Goal: Find specific page/section: Find specific page/section

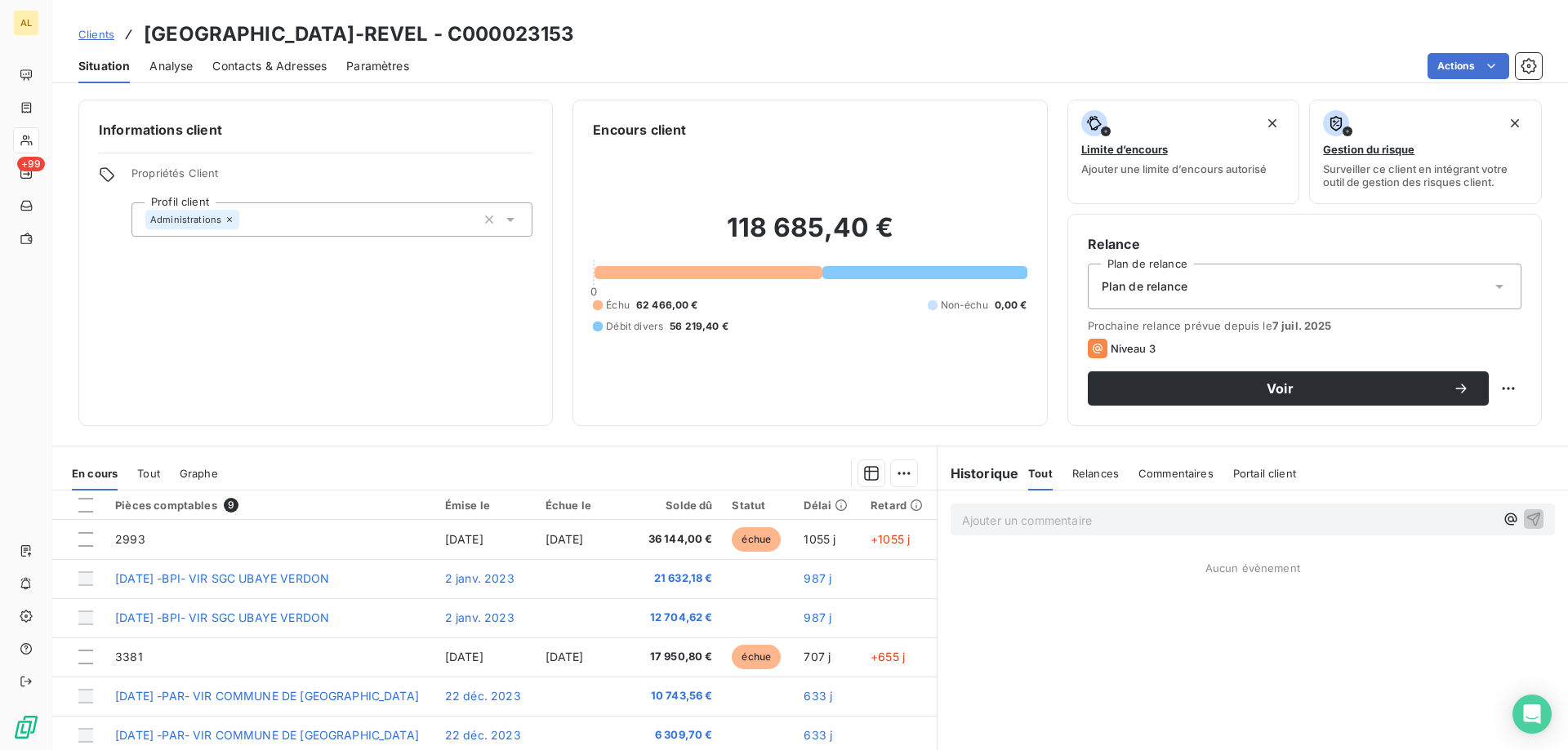
scroll to position [69, 0]
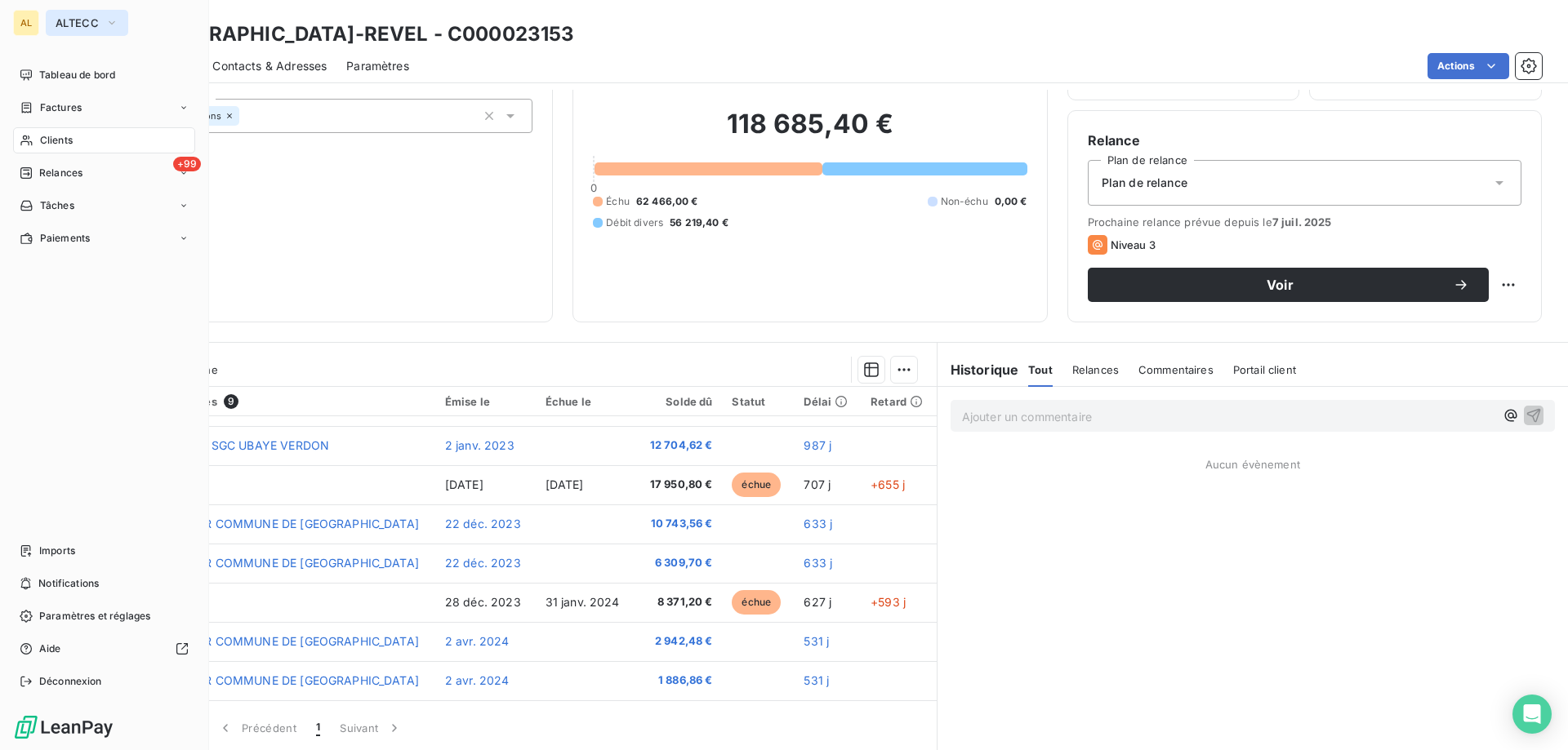
click at [61, 17] on span "ALTECC" at bounding box center [78, 23] width 44 height 13
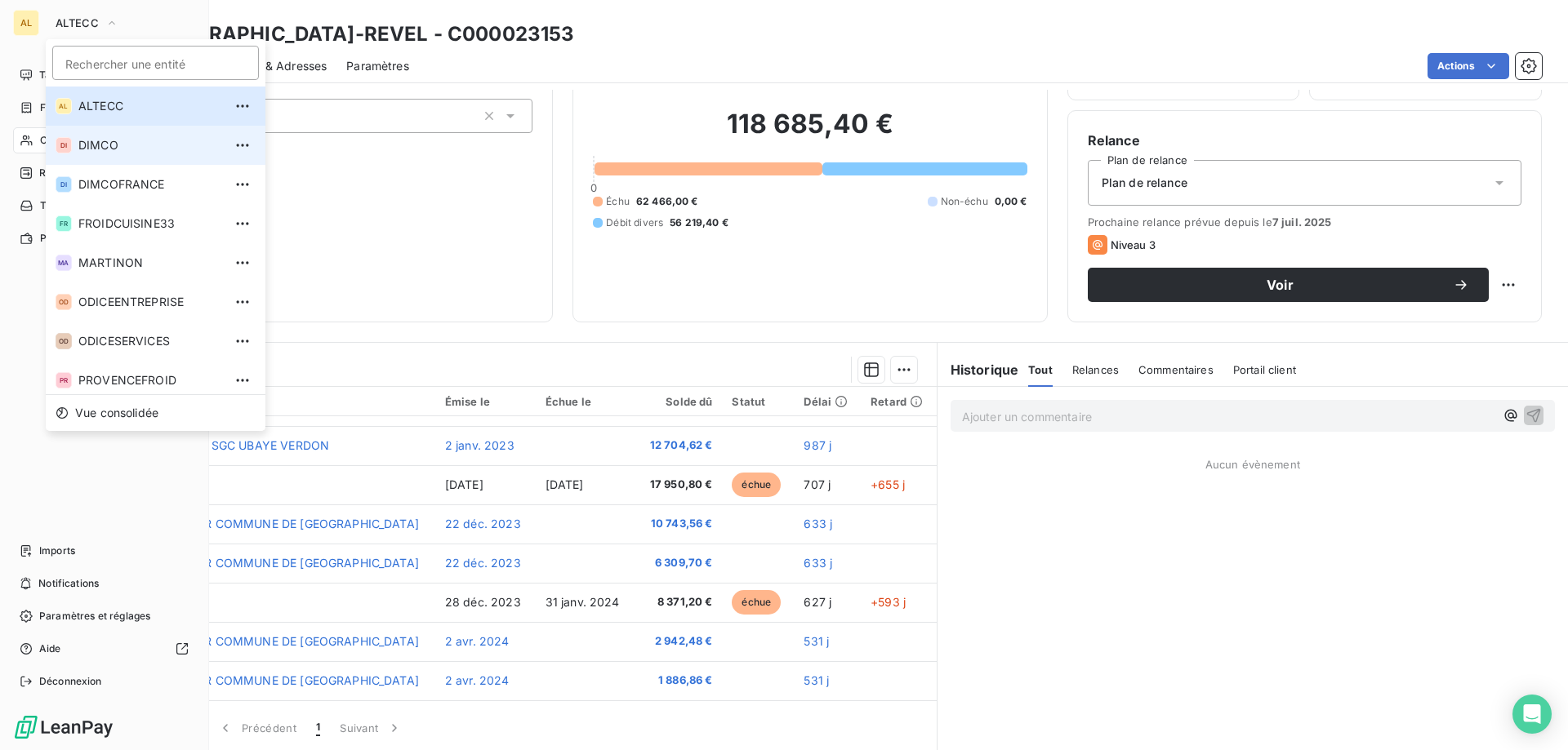
click at [94, 138] on span "DIMCO" at bounding box center [151, 145] width 145 height 17
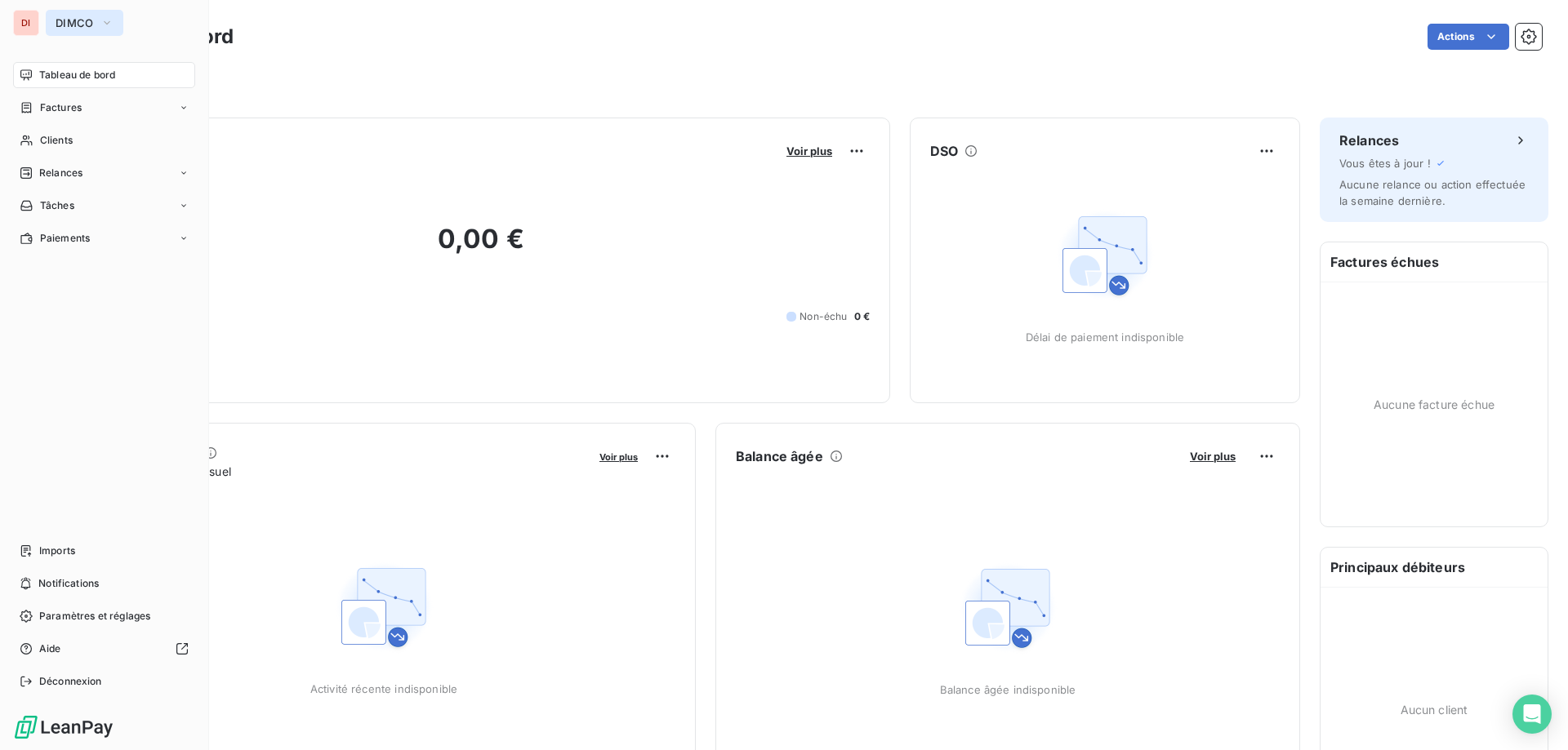
click at [96, 16] on button "DIMCO" at bounding box center [84, 23] width 78 height 26
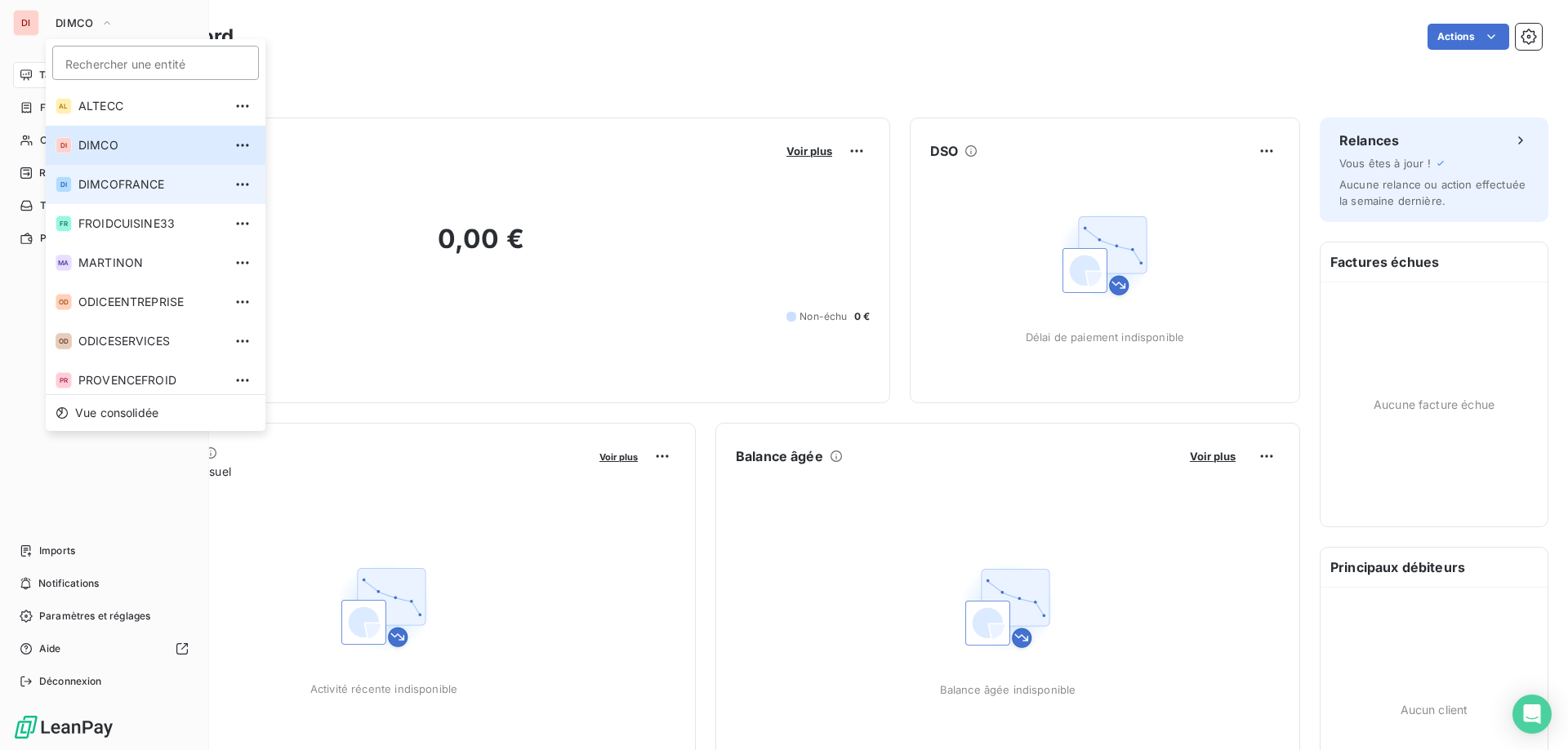
click at [109, 188] on span "DIMCOFRANCE" at bounding box center [151, 184] width 145 height 17
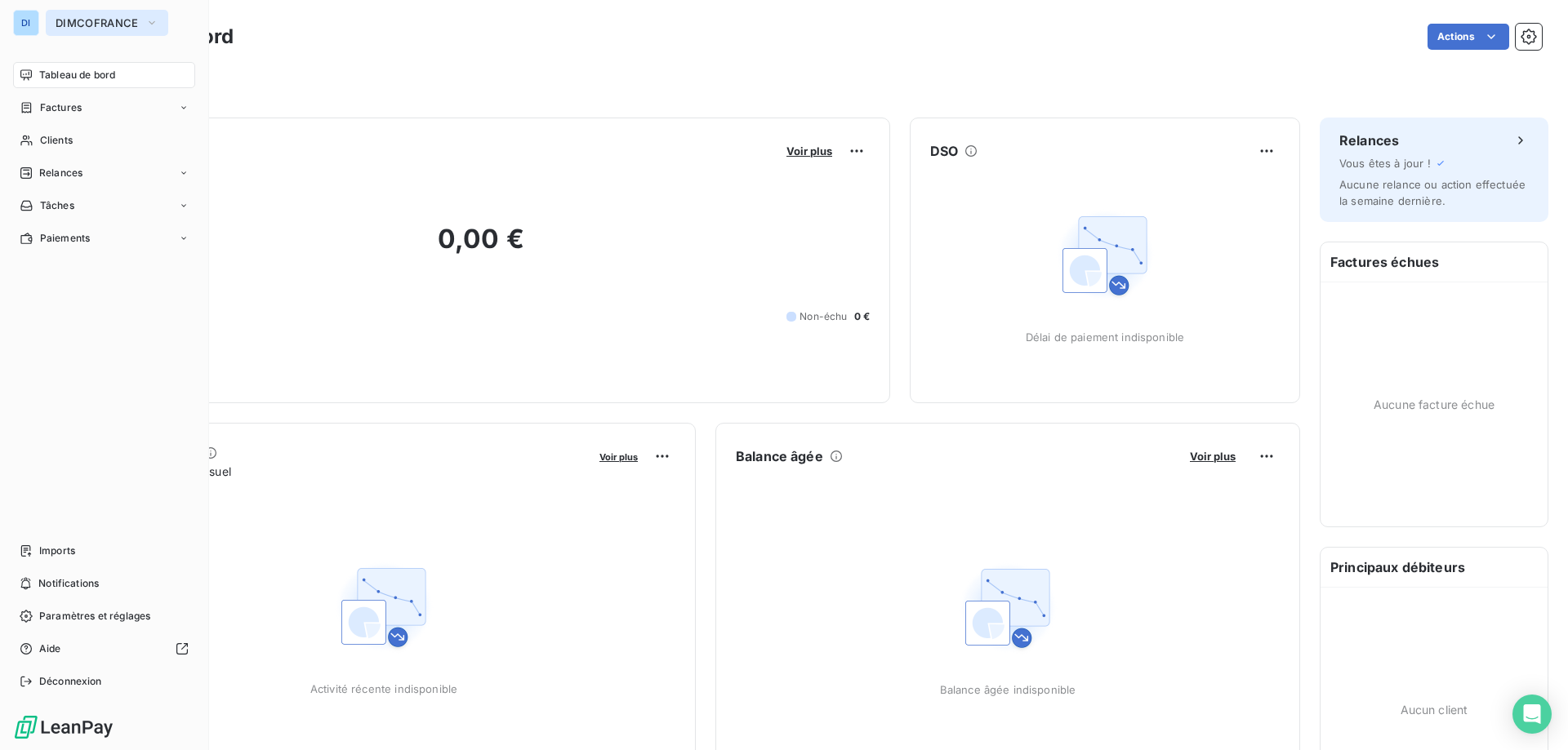
click at [89, 16] on button "DIMCOFRANCE" at bounding box center [106, 23] width 123 height 26
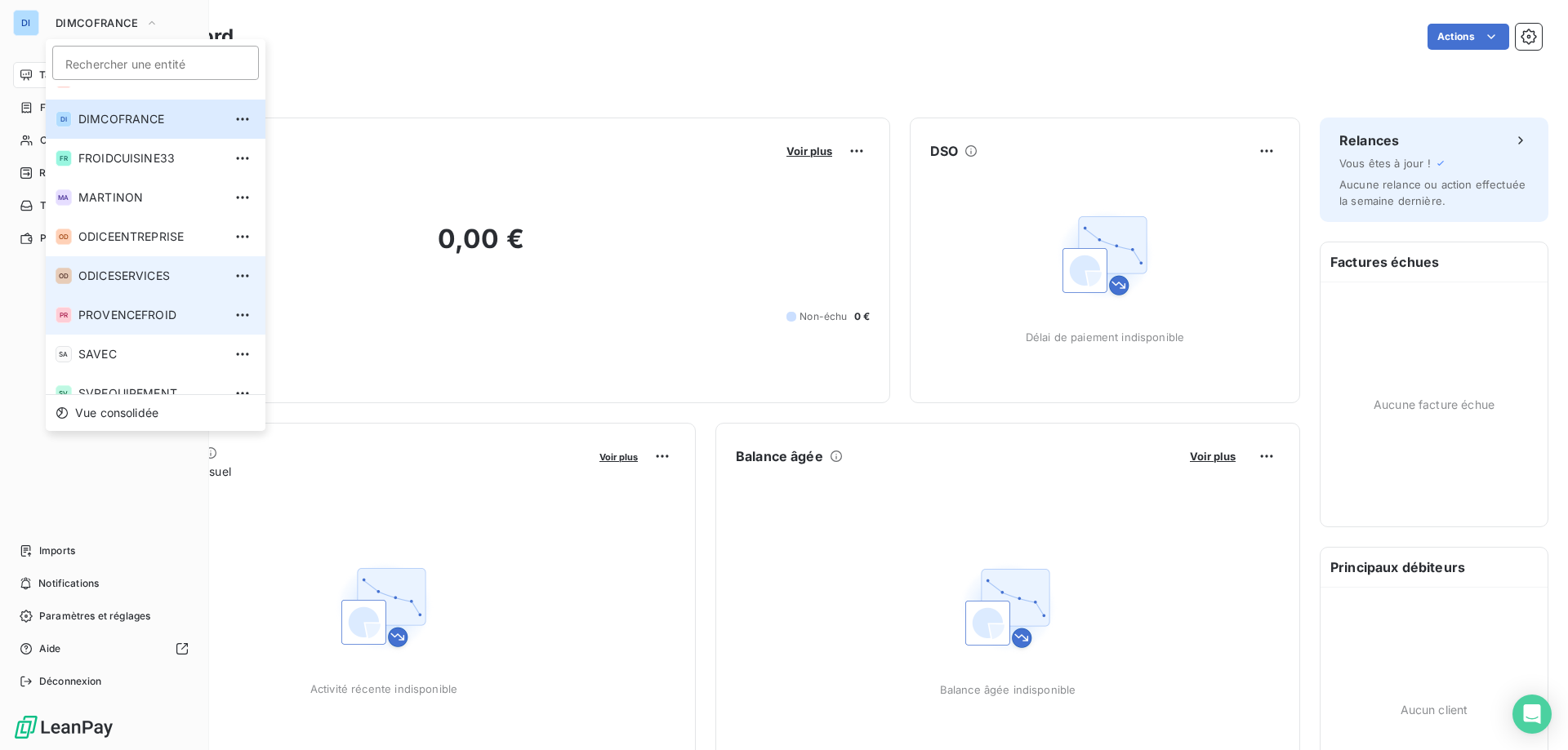
scroll to position [84, 0]
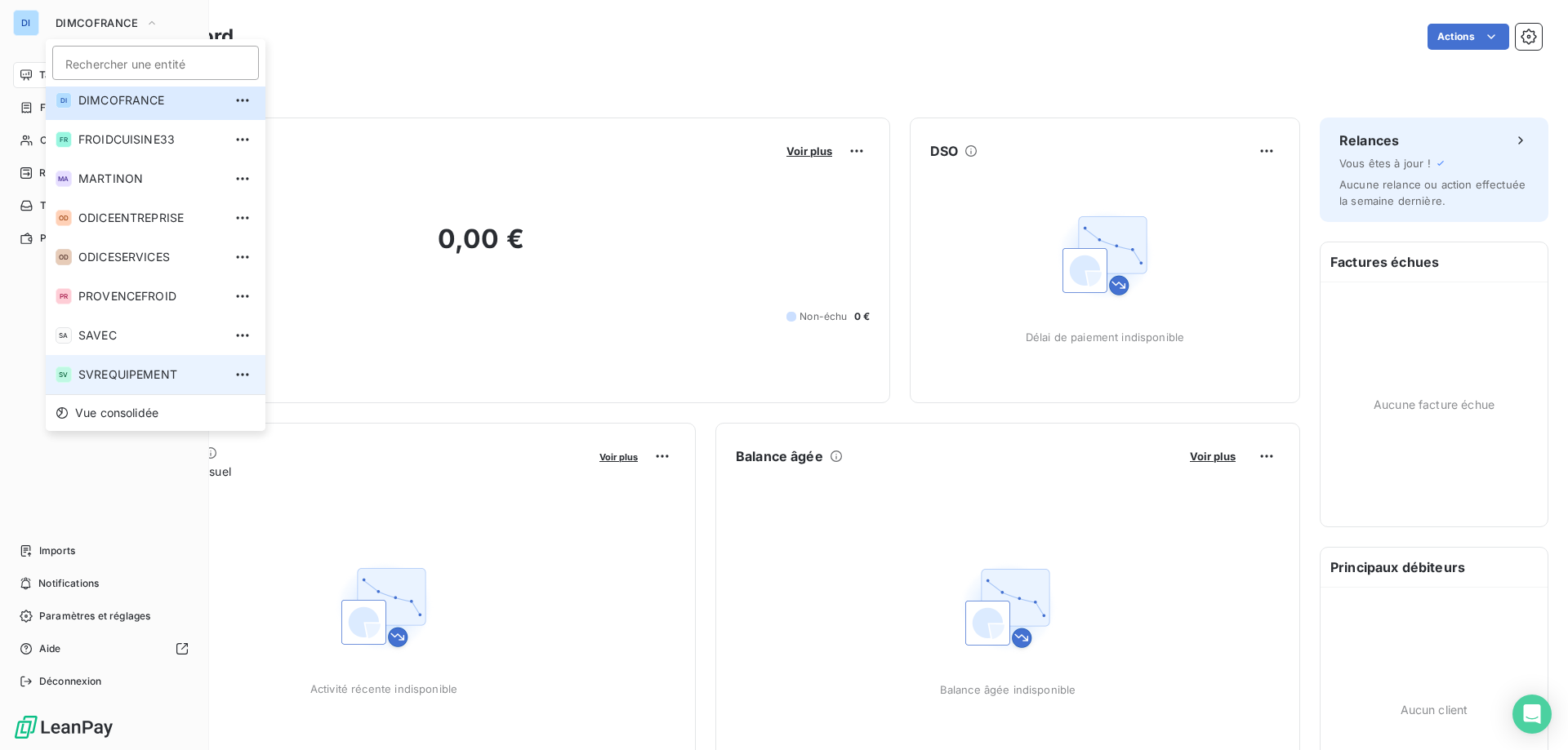
click at [105, 381] on span "SVREQUIPEMENT" at bounding box center [151, 375] width 145 height 17
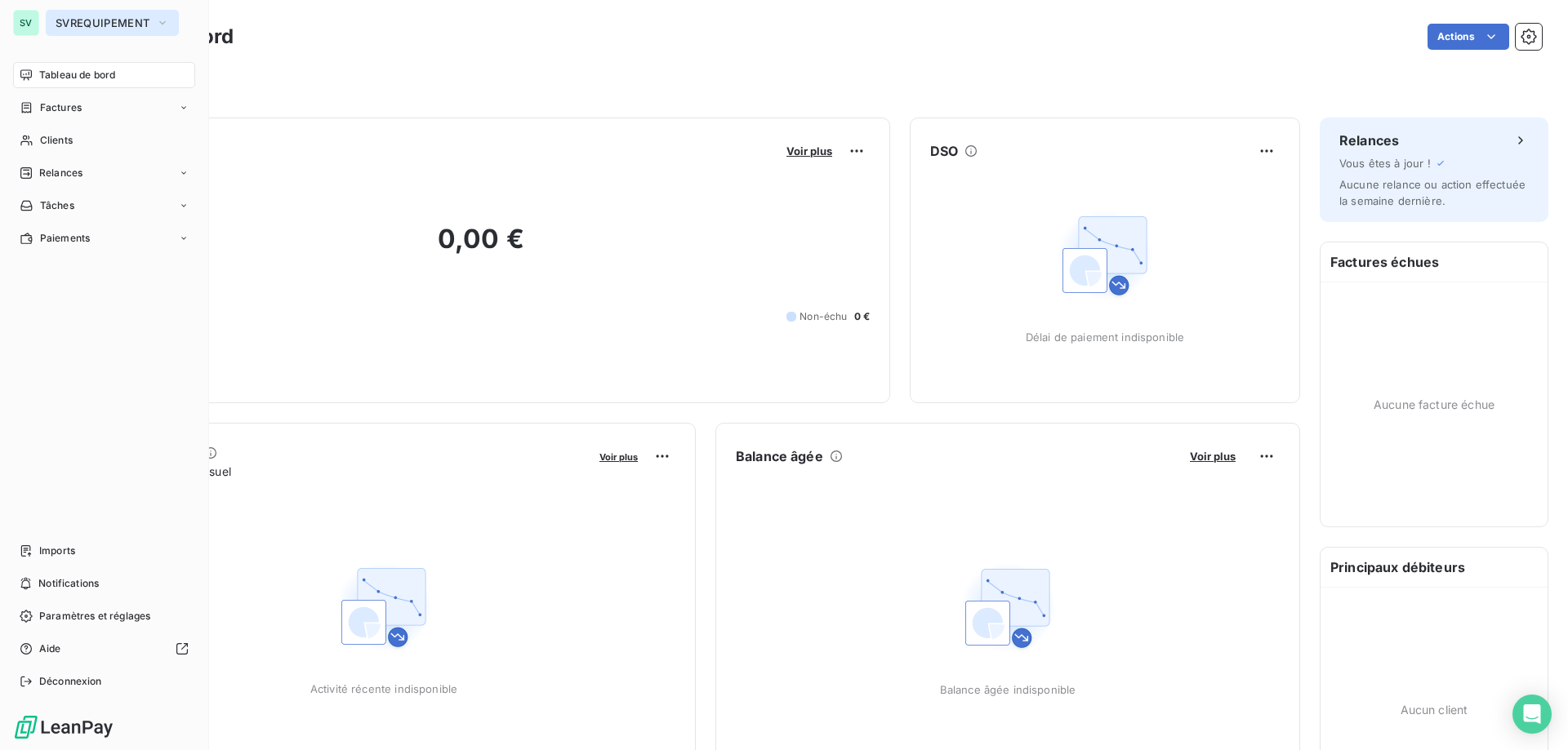
click at [85, 18] on span "SVREQUIPEMENT" at bounding box center [103, 23] width 94 height 13
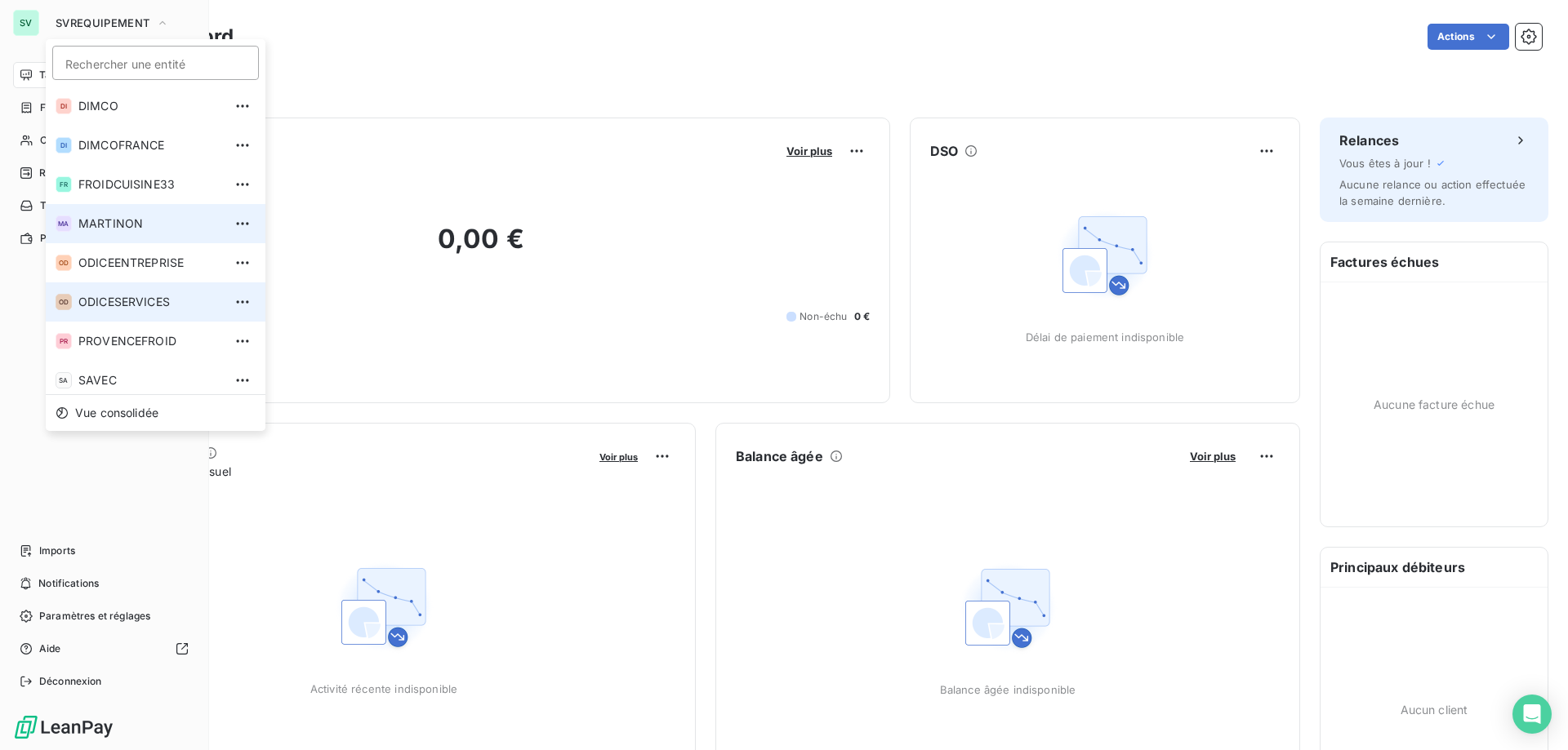
scroll to position [0, 0]
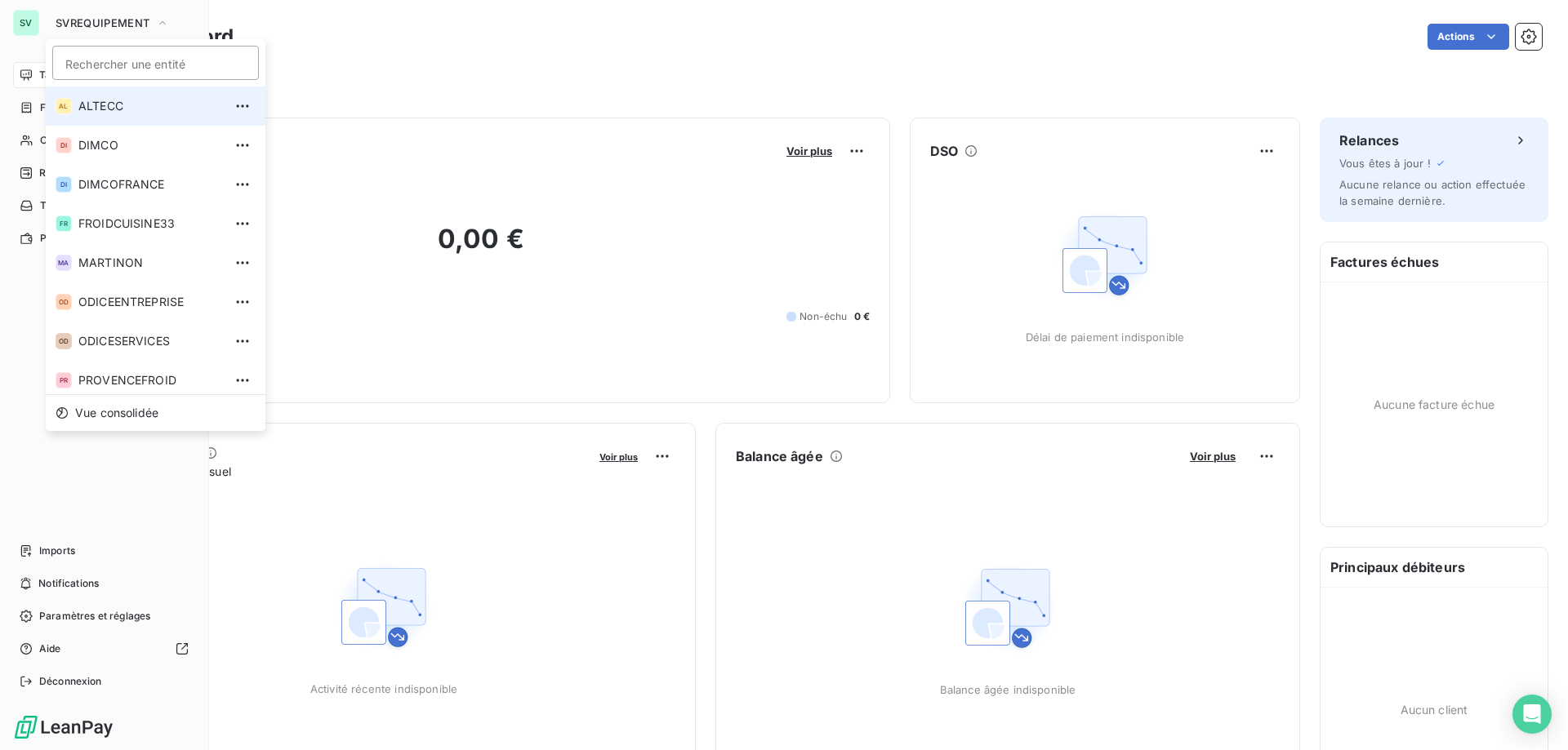
click at [141, 111] on span "ALTECC" at bounding box center [151, 105] width 145 height 17
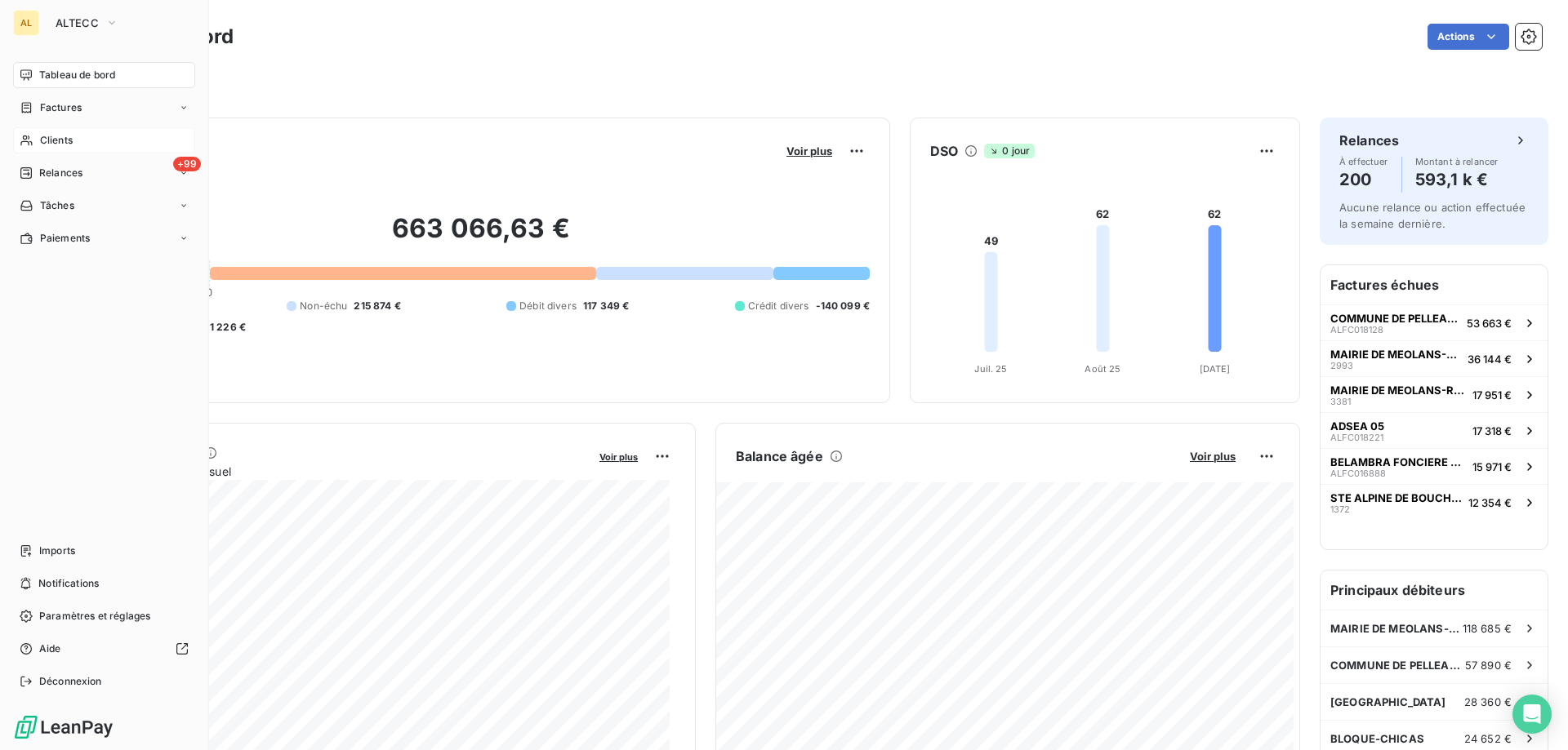
click at [67, 134] on span "Clients" at bounding box center [56, 140] width 32 height 15
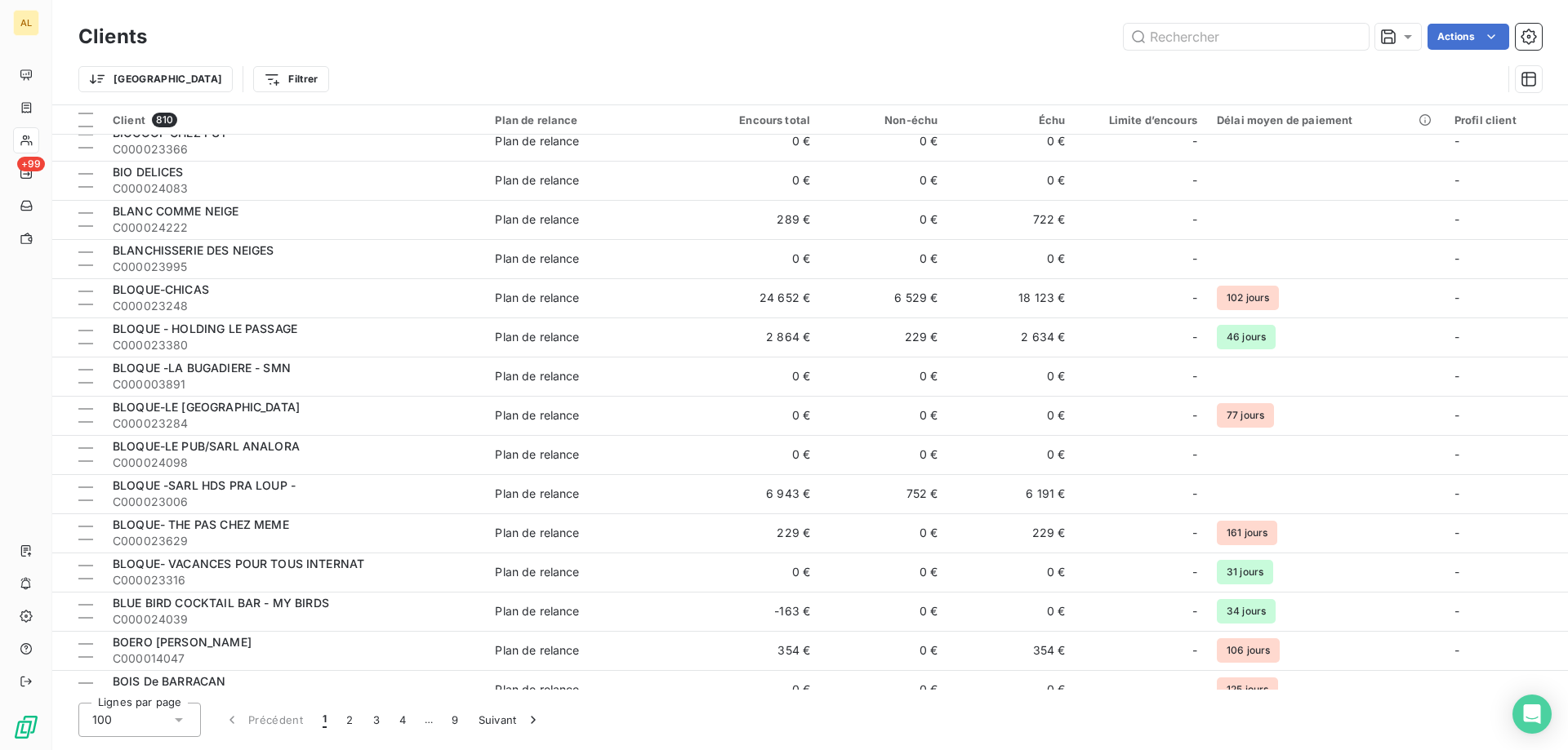
scroll to position [3364, 0]
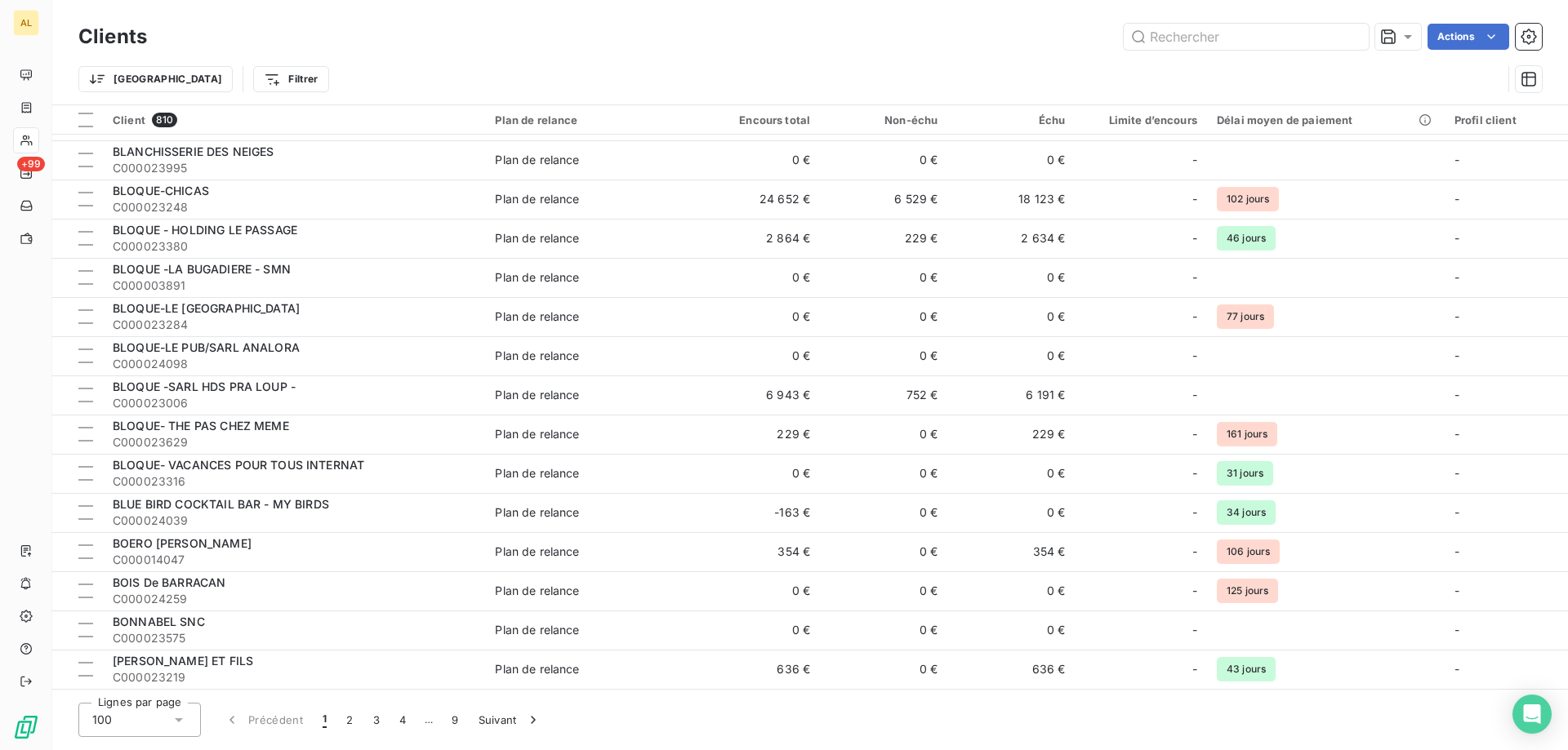
click at [185, 720] on icon at bounding box center [179, 720] width 17 height 17
click at [185, 719] on icon at bounding box center [179, 720] width 17 height 17
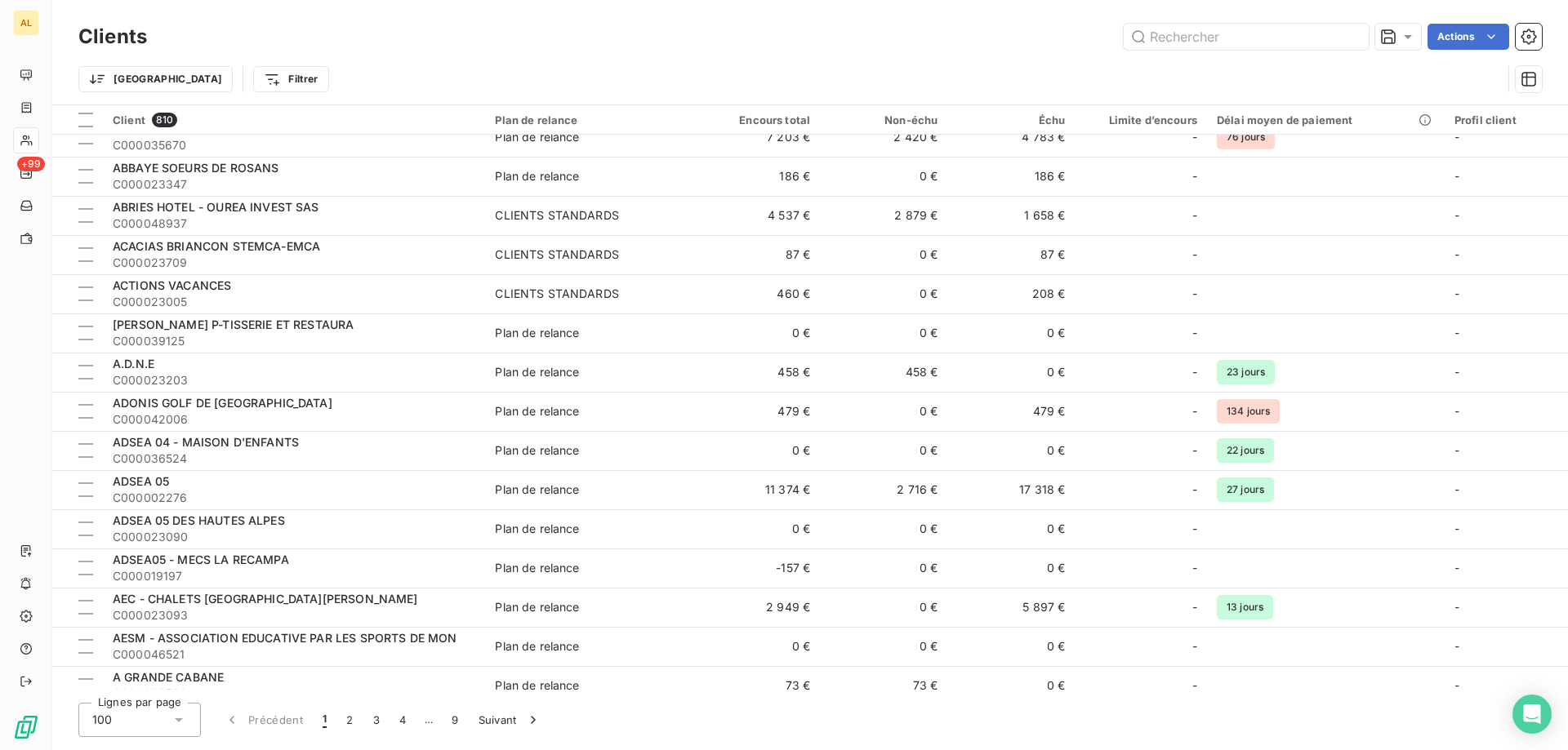
scroll to position [0, 0]
